Goal: Transaction & Acquisition: Purchase product/service

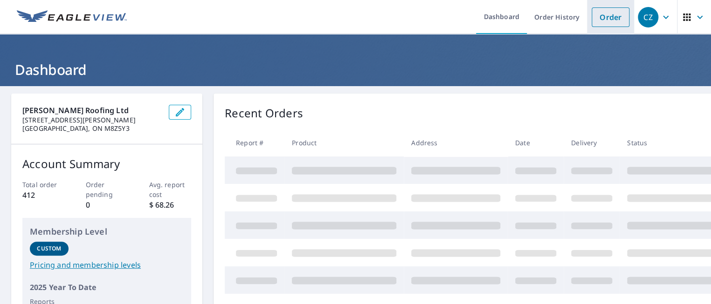
click at [595, 20] on link "Order" at bounding box center [610, 17] width 38 height 20
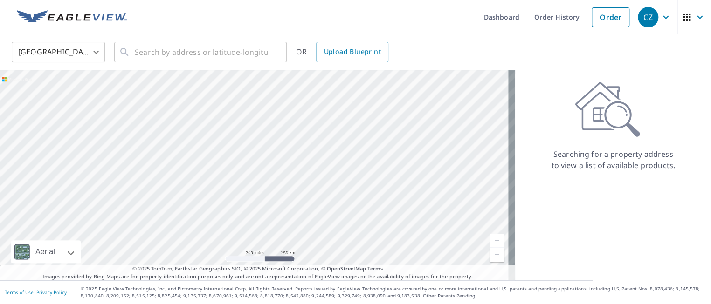
click at [96, 51] on body "CZ CZ Dashboard Order History Order CZ United States US ​ ​ OR Upload Blueprint…" at bounding box center [355, 152] width 711 height 304
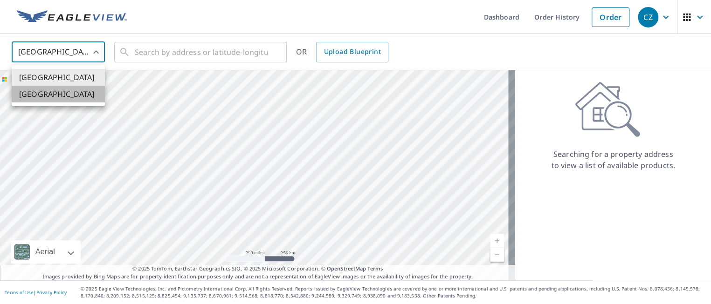
click at [60, 96] on li "[GEOGRAPHIC_DATA]" at bounding box center [58, 94] width 93 height 17
type input "CA"
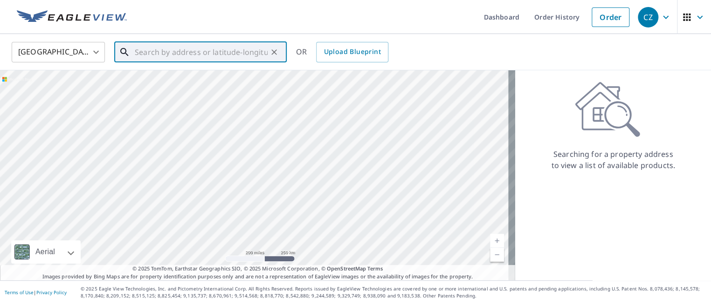
click at [188, 59] on input "text" at bounding box center [201, 52] width 133 height 26
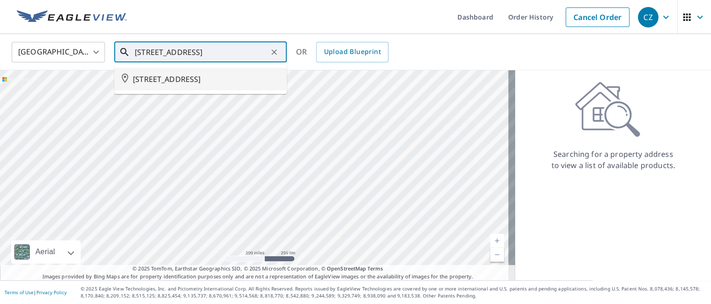
click at [206, 80] on span "[STREET_ADDRESS]" at bounding box center [206, 79] width 146 height 11
type input "[STREET_ADDRESS]"
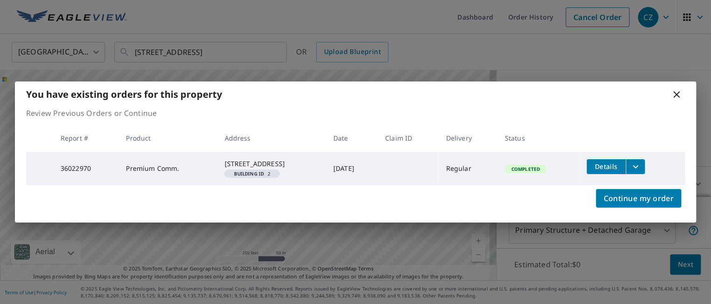
click at [641, 161] on icon "filesDropdownBtn-36022970" at bounding box center [635, 166] width 11 height 11
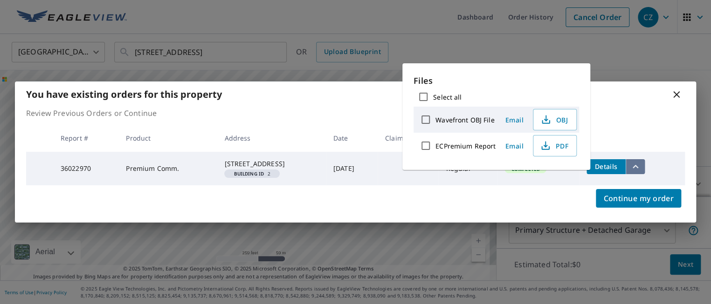
click at [641, 161] on icon "filesDropdownBtn-36022970" at bounding box center [635, 166] width 11 height 11
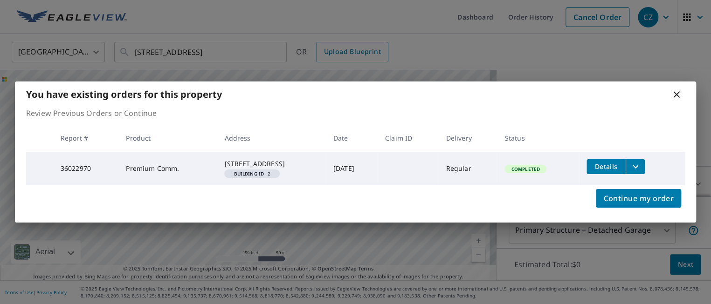
click at [636, 162] on icon "filesDropdownBtn-36022970" at bounding box center [635, 166] width 11 height 11
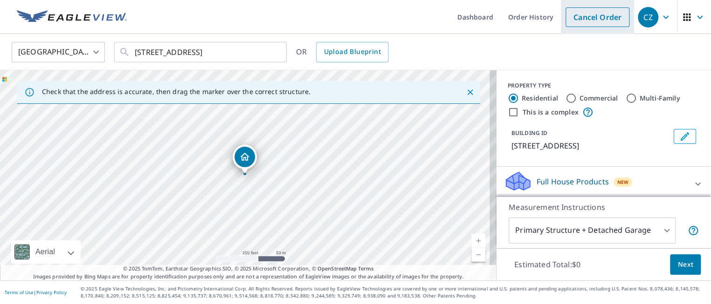
click at [584, 19] on link "Cancel Order" at bounding box center [597, 17] width 64 height 20
type input "US"
